Goal: Task Accomplishment & Management: Manage account settings

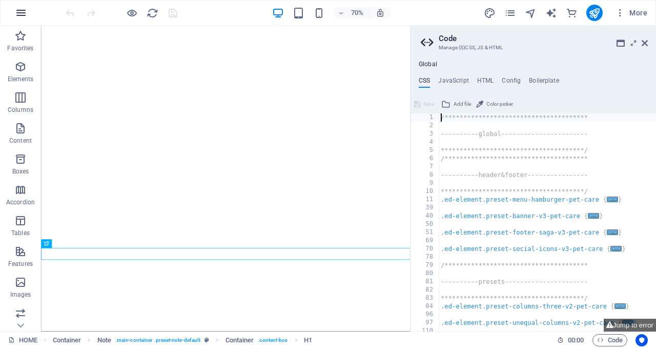
click at [23, 14] on icon "button" at bounding box center [21, 13] width 12 height 12
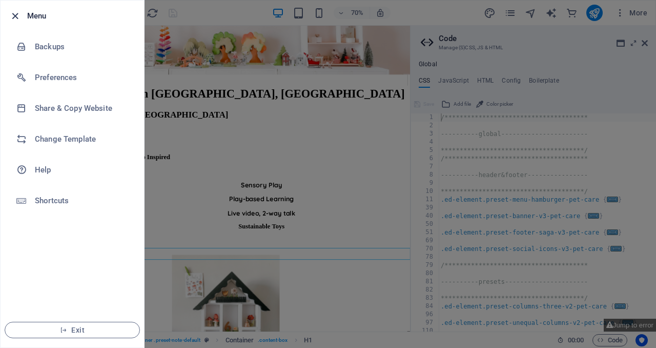
click at [9, 13] on span "button" at bounding box center [15, 16] width 12 height 12
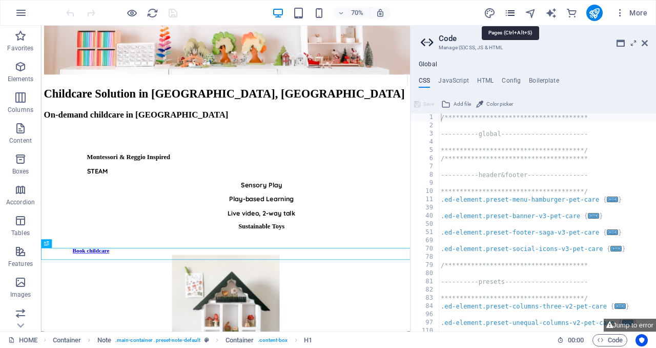
click at [514, 9] on icon "pages" at bounding box center [510, 13] width 12 height 12
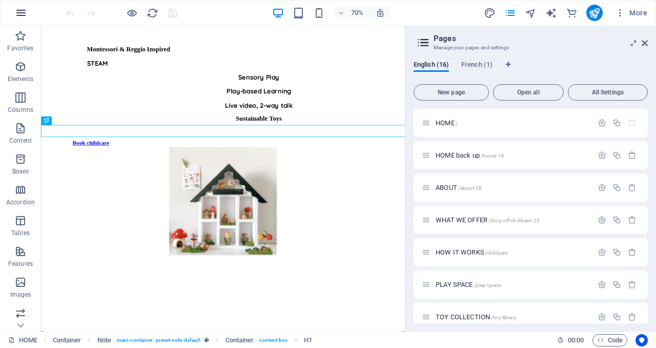
click at [24, 13] on icon "button" at bounding box center [21, 13] width 12 height 12
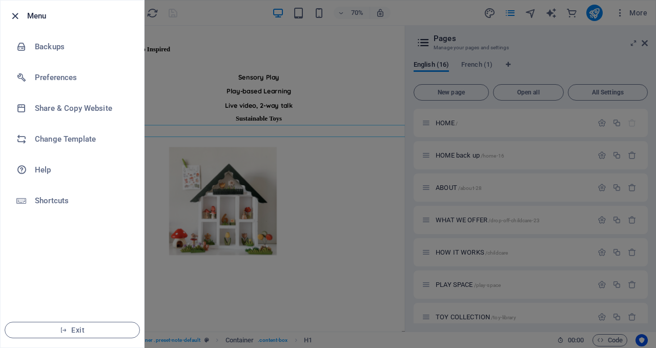
click at [12, 11] on icon "button" at bounding box center [15, 16] width 12 height 12
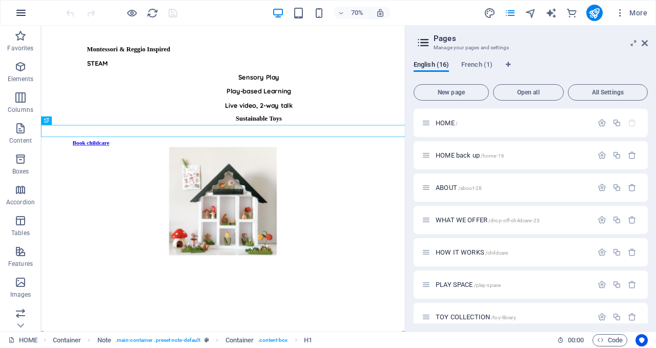
click at [23, 17] on icon "button" at bounding box center [21, 13] width 12 height 12
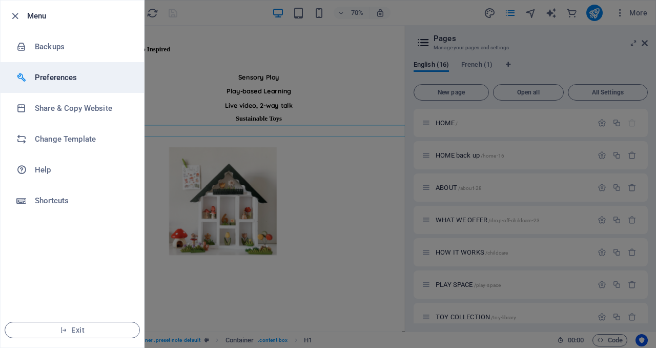
click at [73, 75] on h6 "Preferences" at bounding box center [82, 77] width 95 height 12
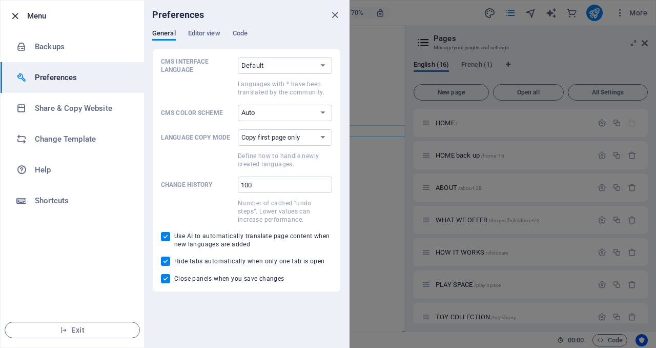
click at [13, 16] on icon "button" at bounding box center [15, 16] width 12 height 12
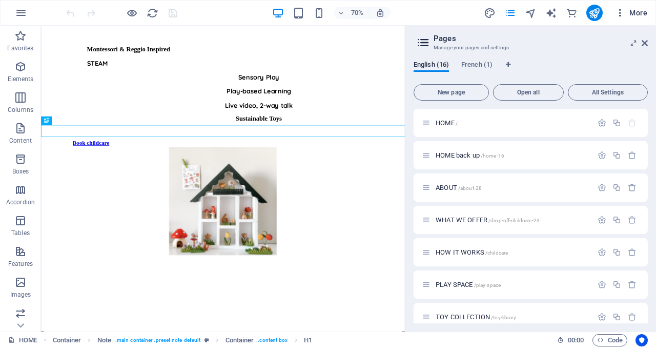
click at [633, 12] on span "More" at bounding box center [631, 13] width 32 height 10
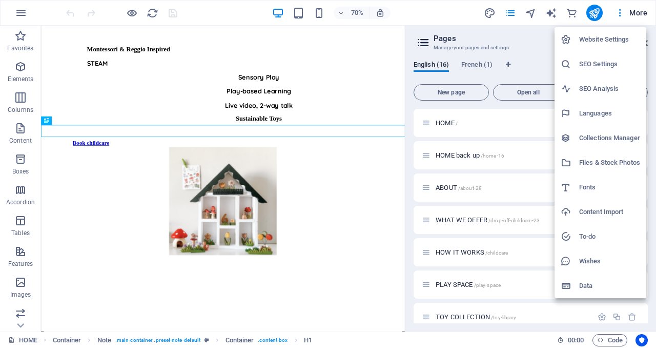
click at [588, 109] on h6 "Languages" at bounding box center [609, 113] width 61 height 12
select select "41"
select select "49"
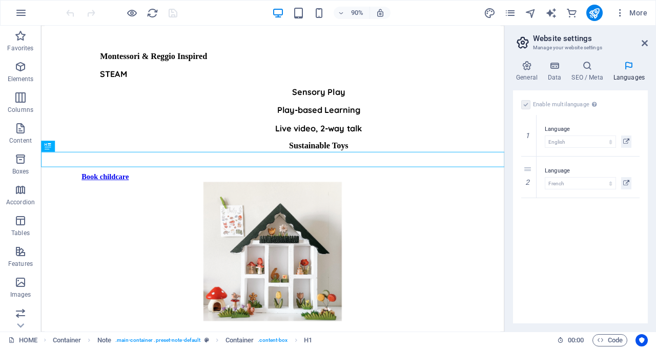
click at [522, 103] on label at bounding box center [525, 104] width 9 height 9
click at [528, 104] on label at bounding box center [525, 104] width 9 height 9
click at [529, 176] on icon at bounding box center [529, 176] width 6 height 7
click at [525, 105] on label at bounding box center [525, 104] width 9 height 9
click at [0, 0] on input "Enable multilanguage To disable multilanguage delete all languages until only o…" at bounding box center [0, 0] width 0 height 0
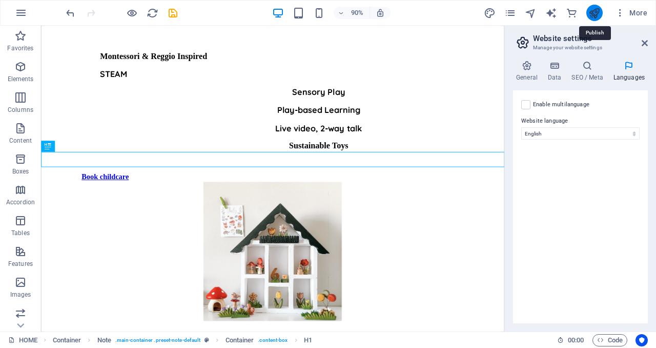
click at [594, 11] on icon "publish" at bounding box center [594, 13] width 12 height 12
